Goal: Task Accomplishment & Management: Use online tool/utility

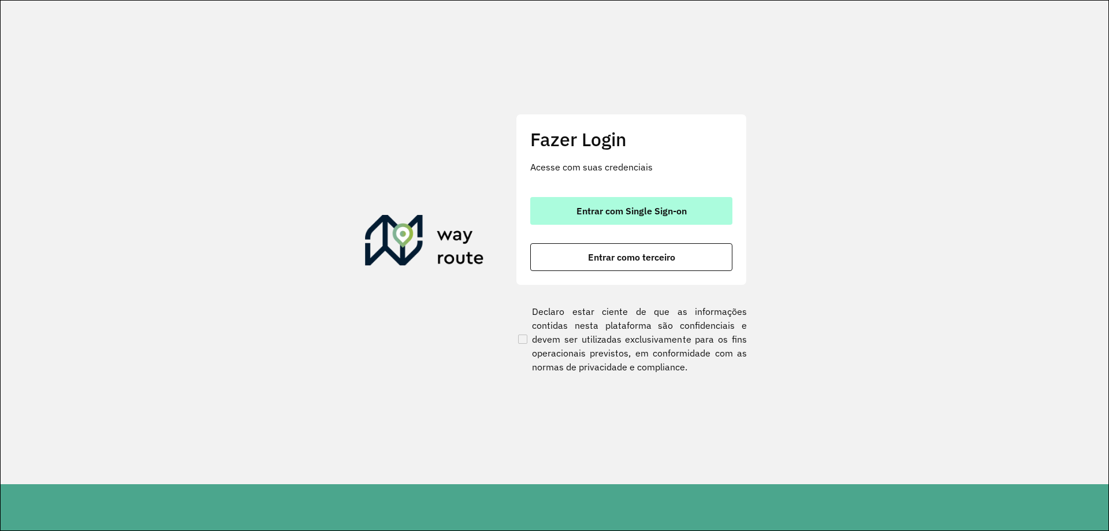
click at [586, 209] on span "Entrar com Single Sign-on" at bounding box center [631, 210] width 110 height 9
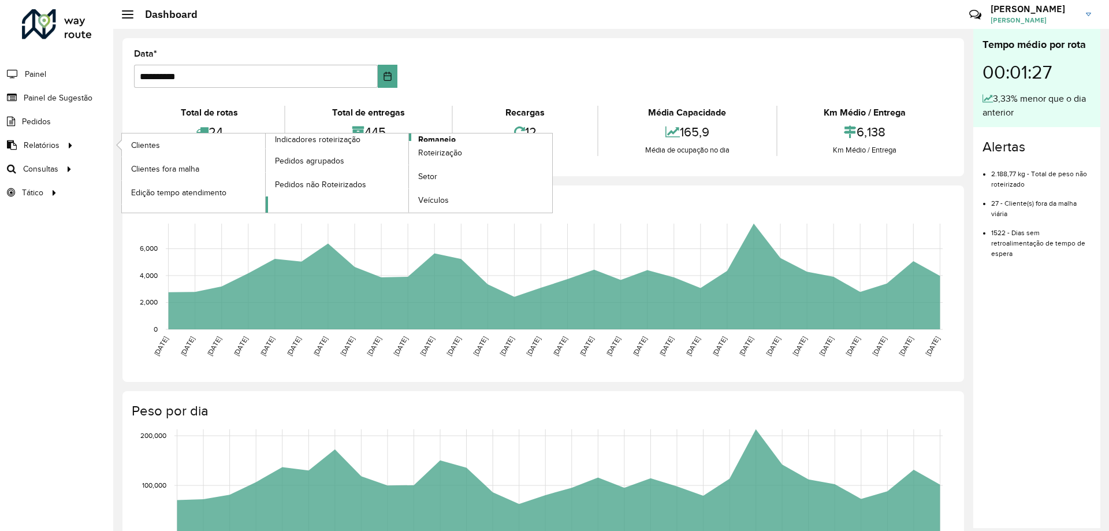
click at [442, 137] on span "Romaneio" at bounding box center [437, 139] width 38 height 12
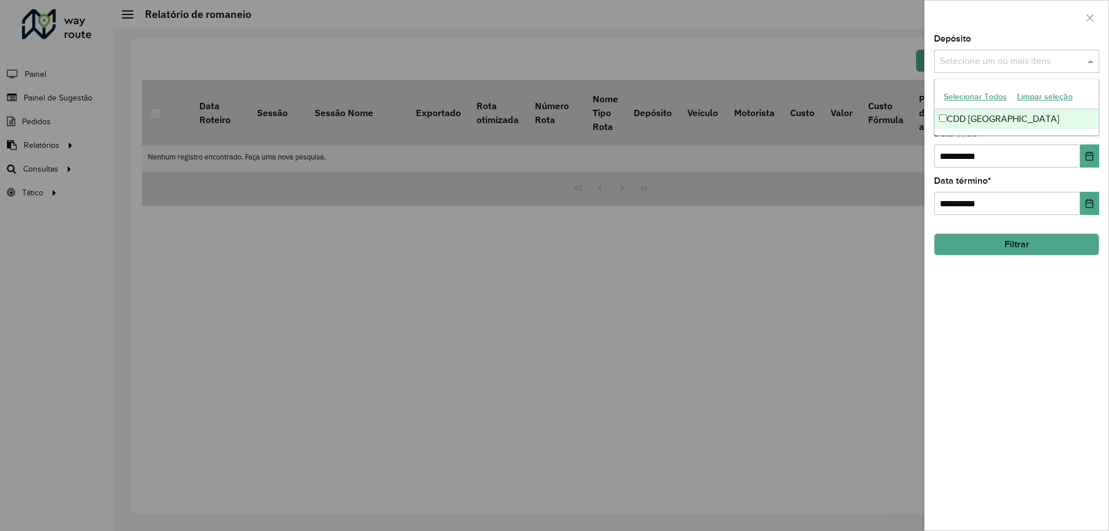
click at [984, 64] on input "text" at bounding box center [1011, 62] width 148 height 14
click at [985, 109] on div "Selecionar Todos Limpar seleção" at bounding box center [1016, 97] width 164 height 24
click at [987, 115] on div "CDD [GEOGRAPHIC_DATA]" at bounding box center [1016, 119] width 164 height 20
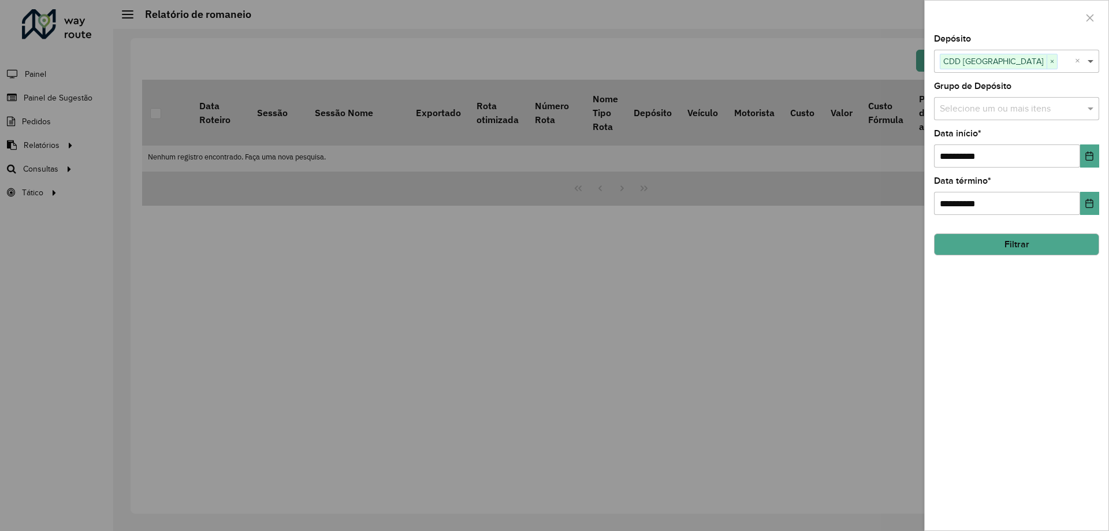
click at [1091, 66] on span at bounding box center [1091, 61] width 14 height 14
click at [1086, 113] on span at bounding box center [1091, 109] width 14 height 14
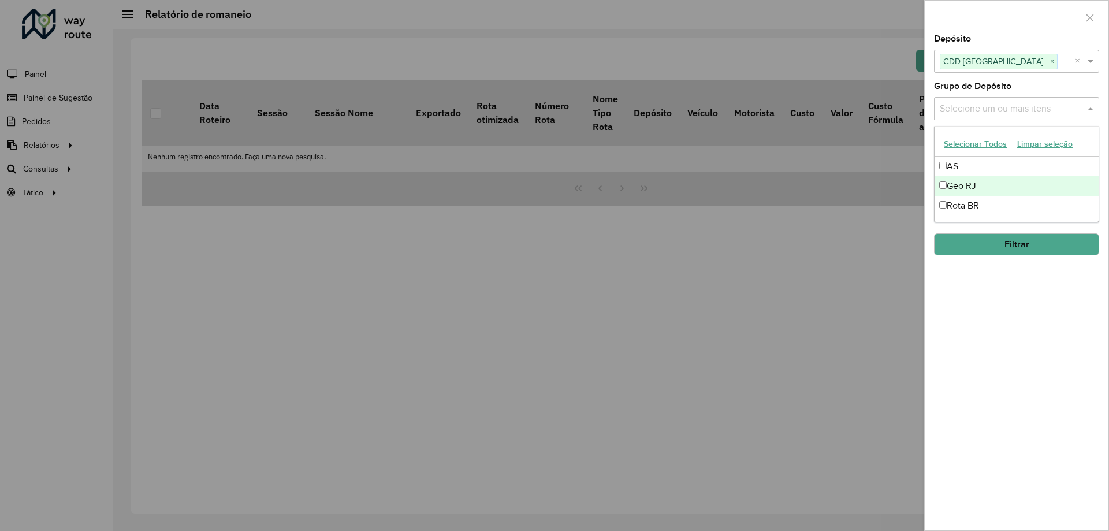
click at [970, 185] on div "Geo RJ" at bounding box center [1016, 186] width 164 height 20
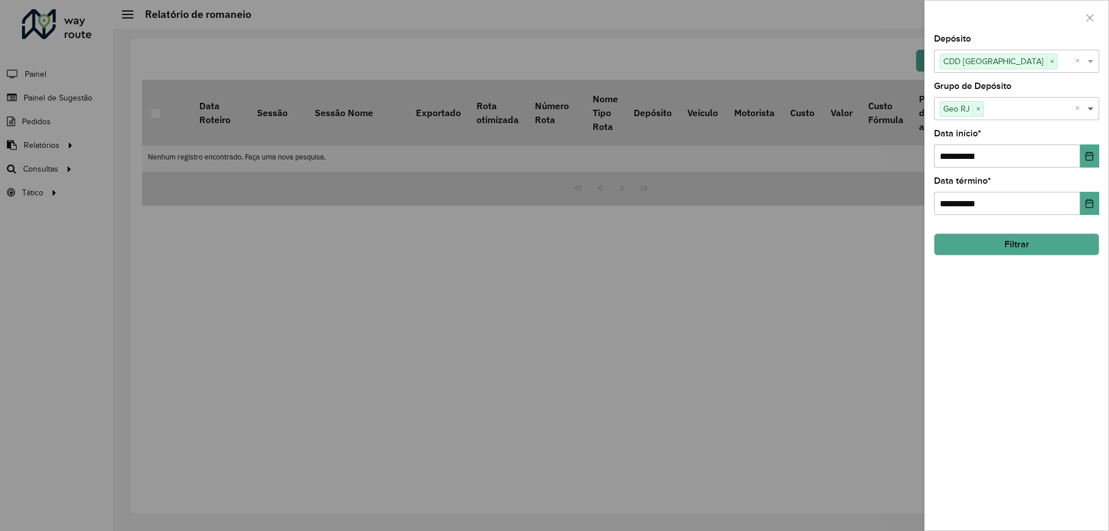
click at [1089, 107] on span at bounding box center [1091, 109] width 14 height 14
click at [1084, 154] on button "Choose Date" at bounding box center [1089, 155] width 19 height 23
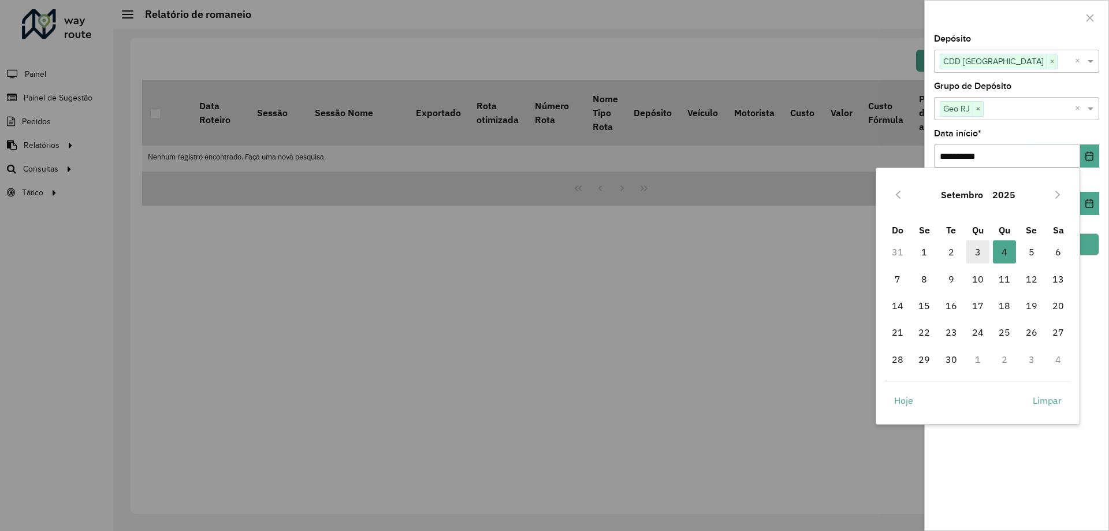
click at [981, 251] on span "3" at bounding box center [977, 251] width 23 height 23
type input "**********"
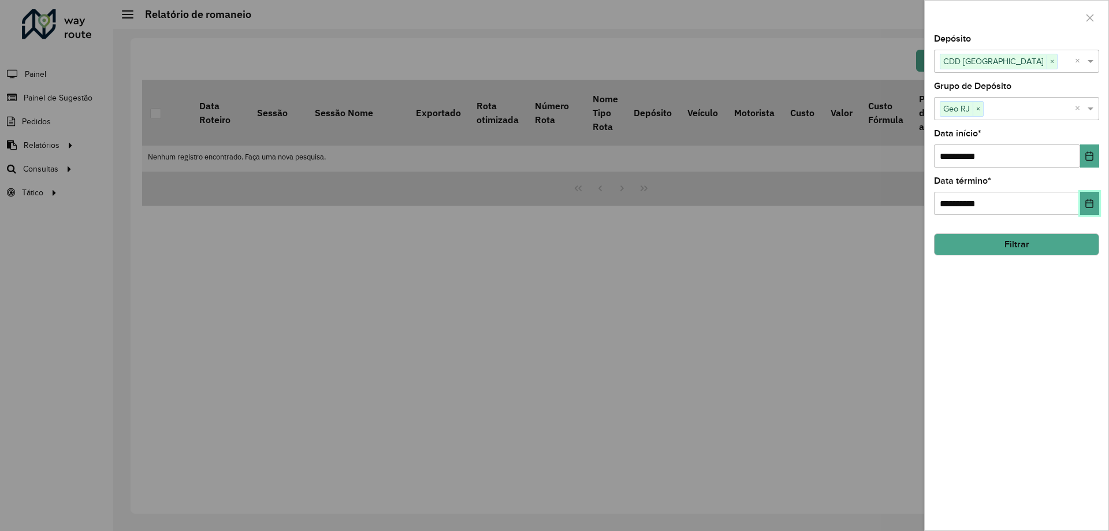
click at [1087, 206] on icon "Choose Date" at bounding box center [1088, 203] width 9 height 9
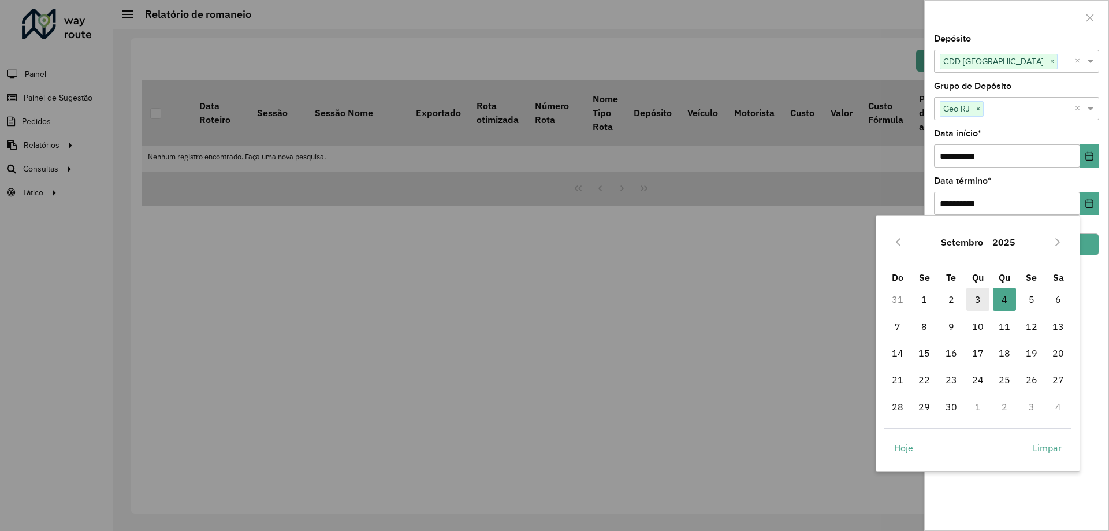
click at [983, 293] on span "3" at bounding box center [977, 299] width 23 height 23
type input "**********"
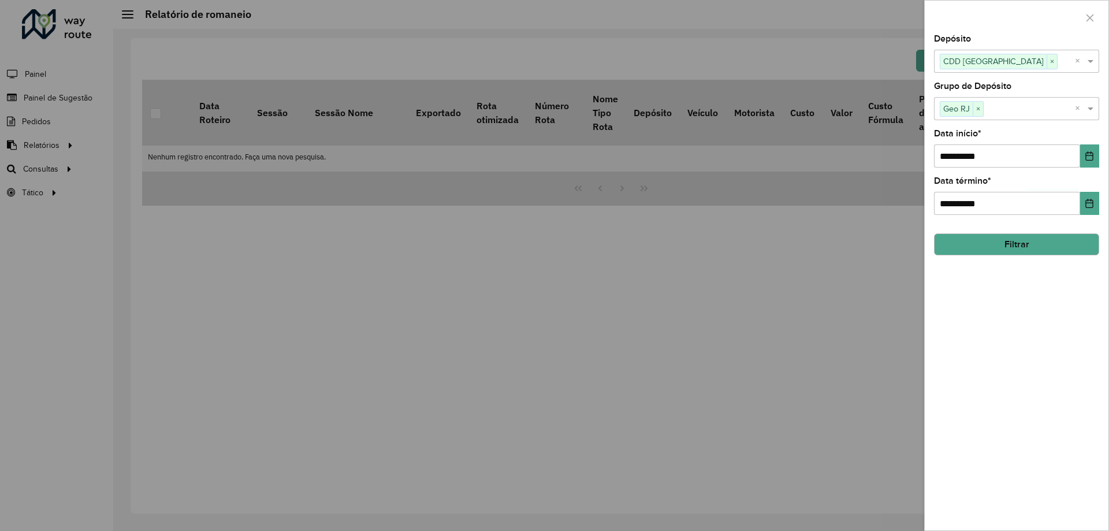
click at [1015, 241] on button "Filtrar" at bounding box center [1016, 244] width 165 height 22
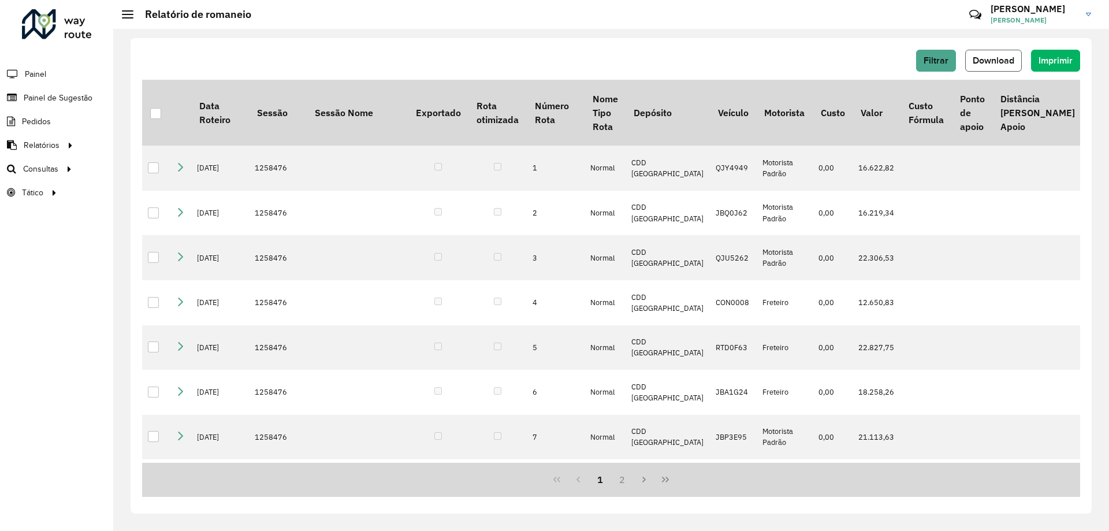
click at [998, 61] on span "Download" at bounding box center [993, 60] width 42 height 10
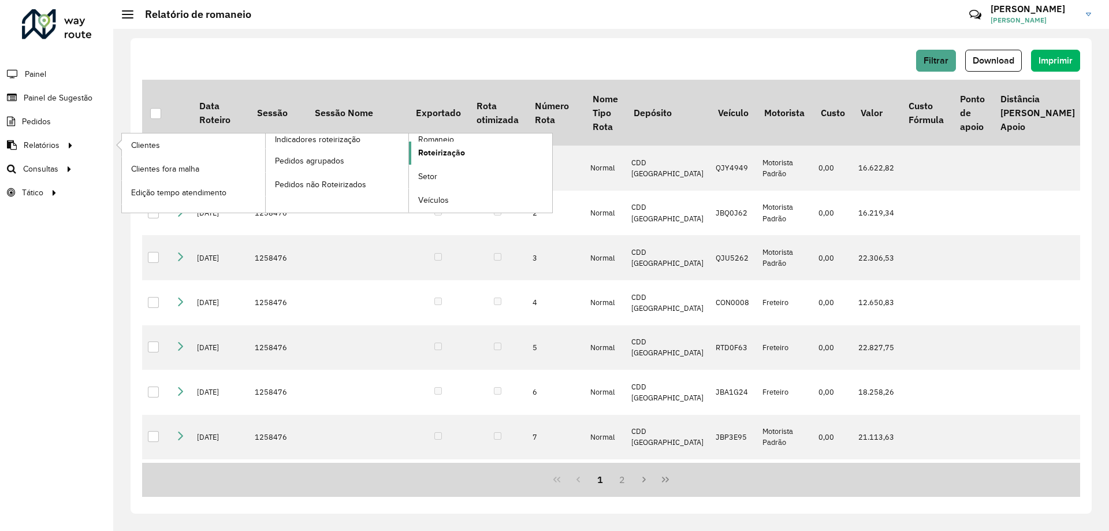
click at [451, 152] on span "Roteirização" at bounding box center [441, 153] width 47 height 12
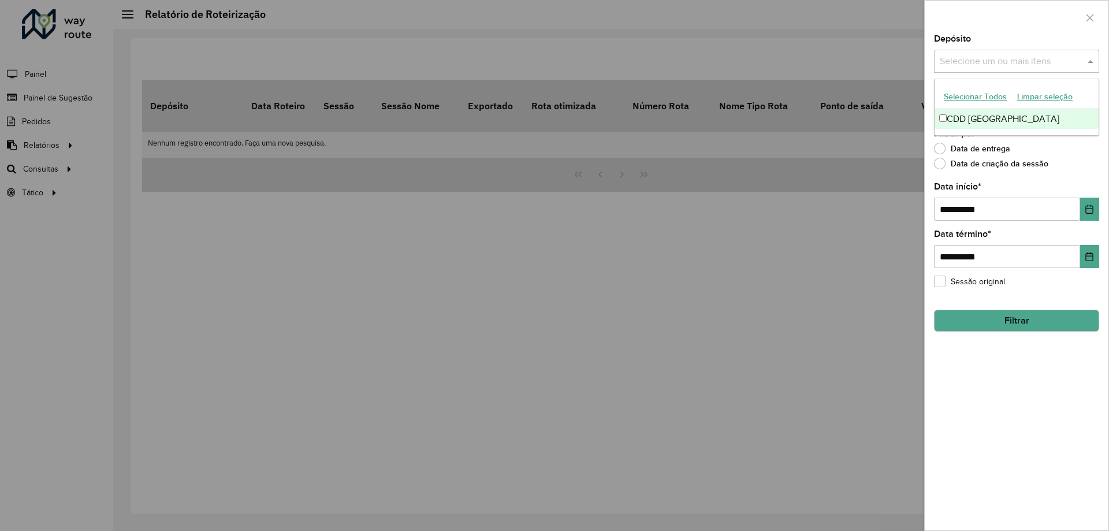
click at [1009, 66] on input "text" at bounding box center [1011, 62] width 148 height 14
click at [979, 116] on div "CDD [GEOGRAPHIC_DATA]" at bounding box center [1016, 119] width 164 height 20
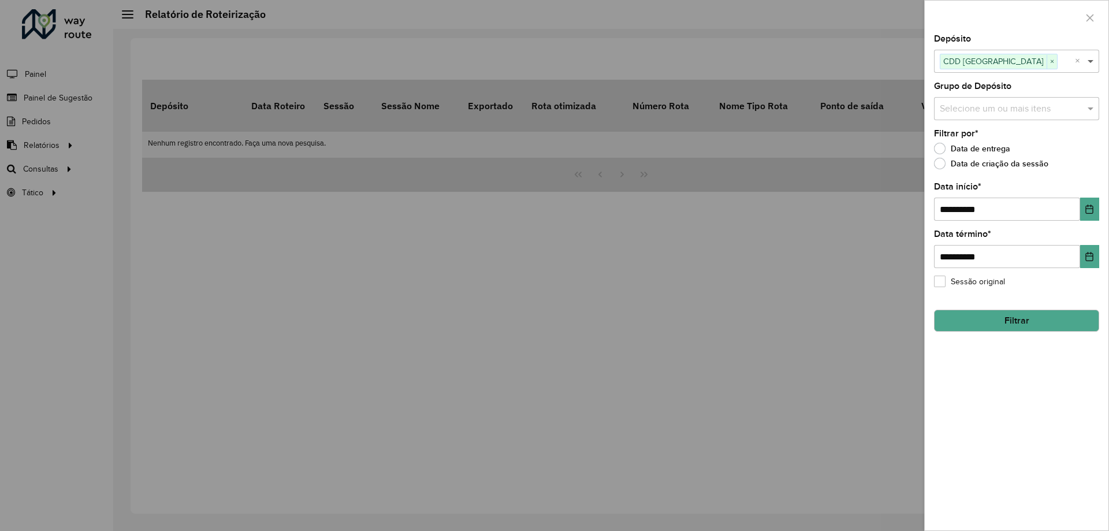
click at [1093, 64] on span at bounding box center [1091, 61] width 14 height 14
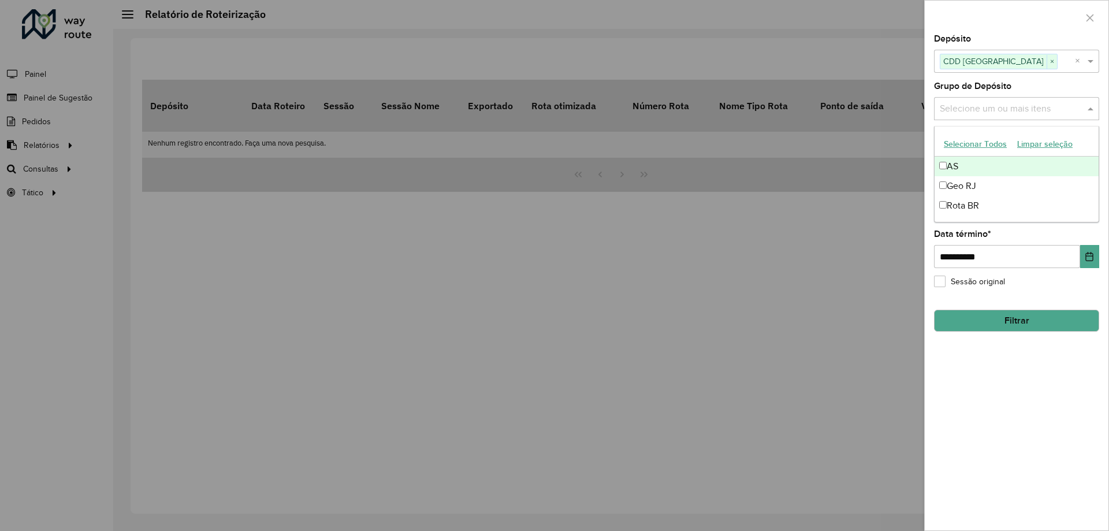
click at [1069, 105] on input "text" at bounding box center [1011, 109] width 148 height 14
click at [979, 186] on div "Geo RJ" at bounding box center [1016, 186] width 164 height 20
click at [1091, 108] on span at bounding box center [1091, 109] width 14 height 14
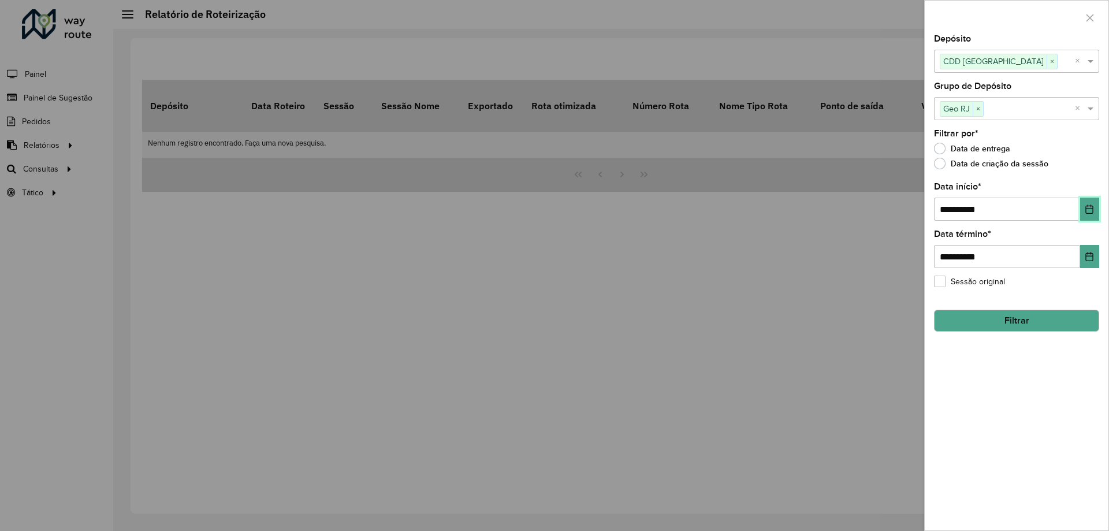
click at [1088, 210] on icon "Choose Date" at bounding box center [1088, 208] width 9 height 9
click at [1108, 387] on div "**********" at bounding box center [1016, 265] width 185 height 531
click at [1033, 324] on button "Filtrar" at bounding box center [1016, 321] width 165 height 22
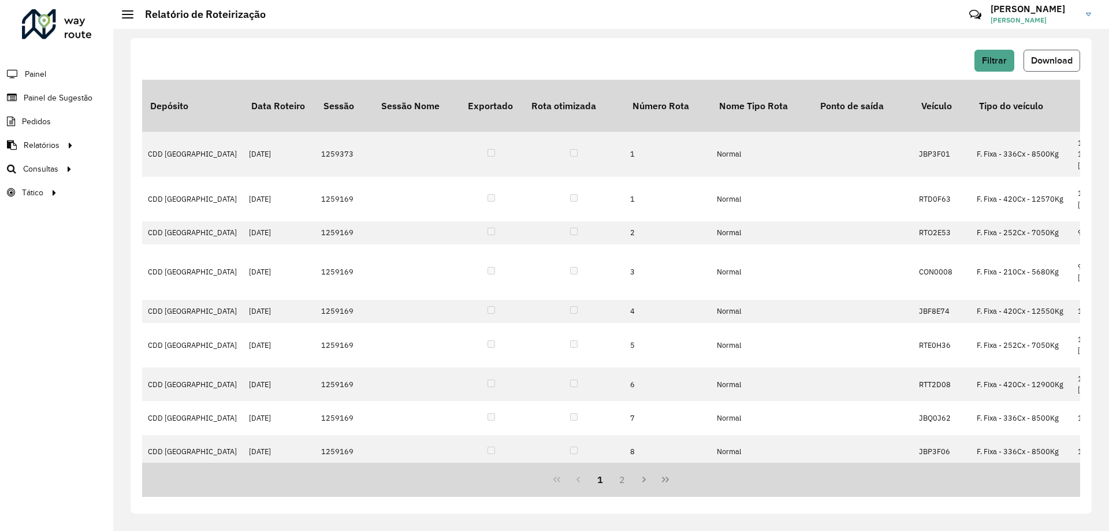
click at [1062, 55] on span "Download" at bounding box center [1052, 60] width 42 height 10
